Goal: Information Seeking & Learning: Learn about a topic

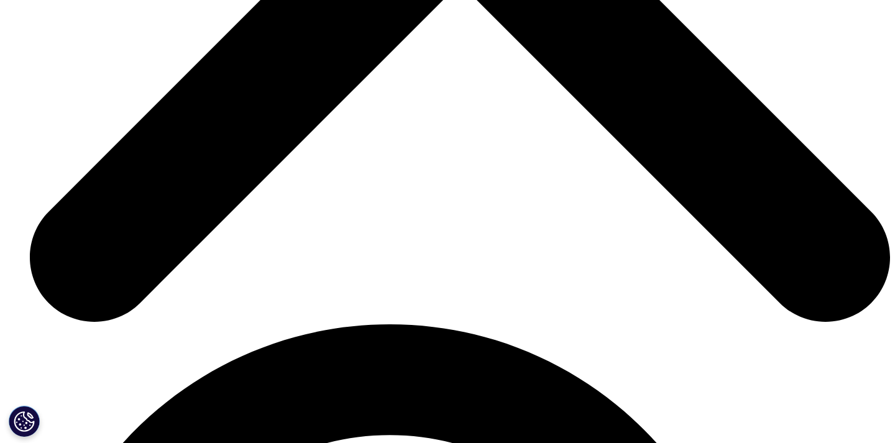
scroll to position [1802, 0]
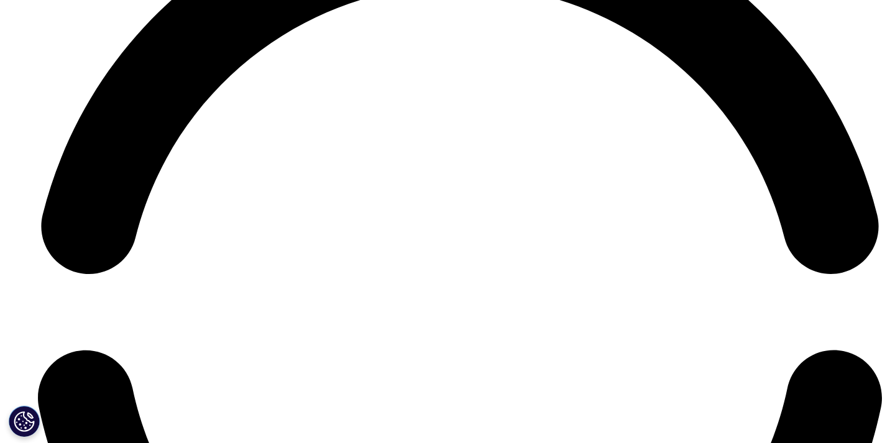
scroll to position [3211, 0]
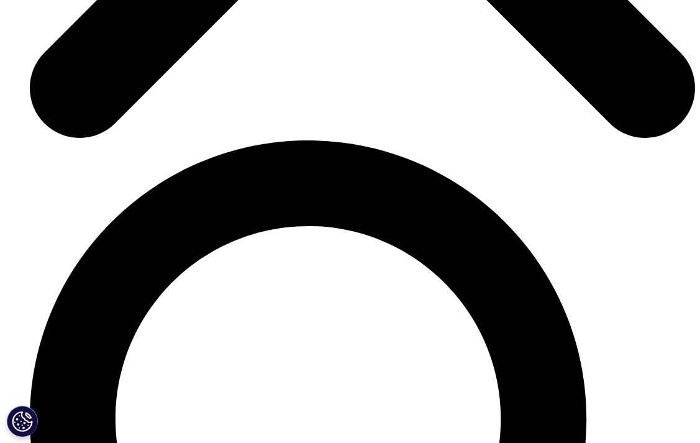
scroll to position [1569, 0]
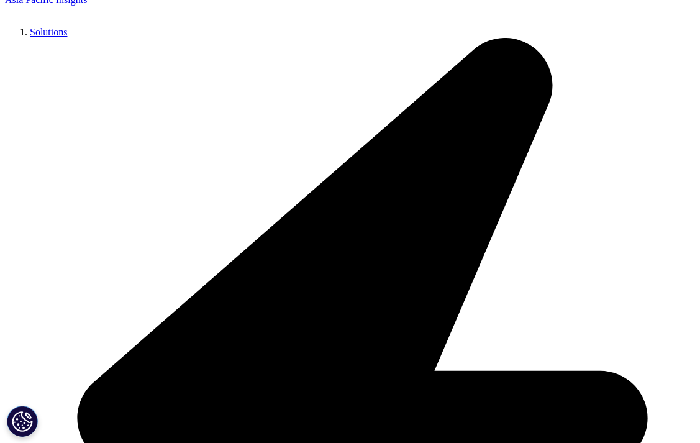
scroll to position [2325, 0]
